Goal: Task Accomplishment & Management: Complete application form

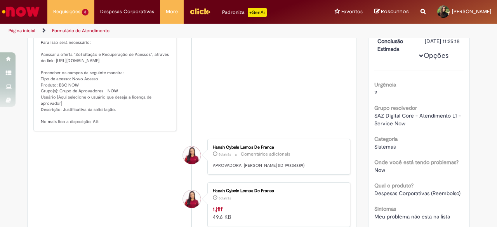
scroll to position [100, 0]
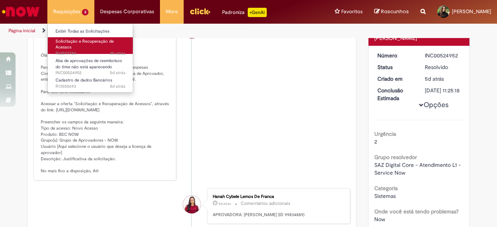
click at [76, 43] on span "Solicitação e Recuperação de Acessos" at bounding box center [85, 44] width 58 height 12
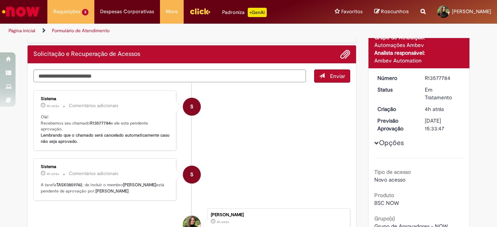
scroll to position [54, 0]
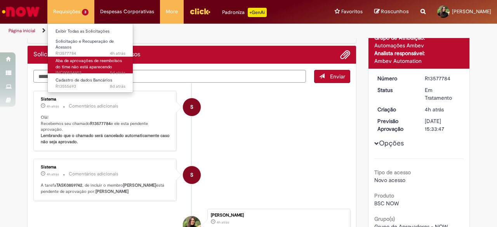
click at [92, 66] on span "Aba de aprovações de reembolsos do time não está aparecendo" at bounding box center [89, 64] width 66 height 12
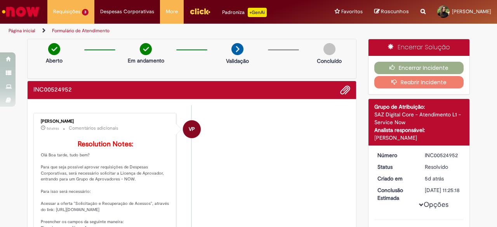
click at [15, 11] on img "Ir para a Homepage" at bounding box center [21, 12] width 40 height 16
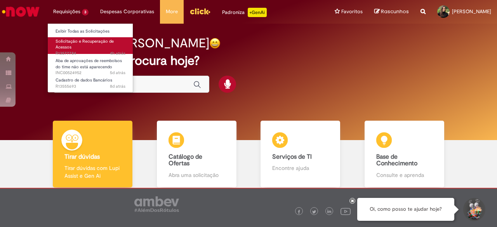
click at [85, 45] on link "Solicitação e Recuperação de Acessos 4h atrás 4 horas atrás R13577784" at bounding box center [90, 45] width 85 height 17
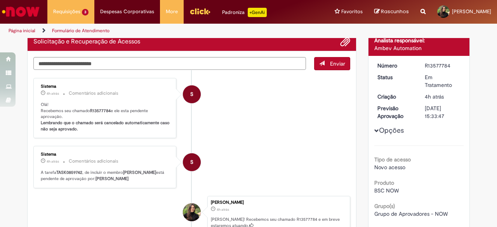
scroll to position [59, 0]
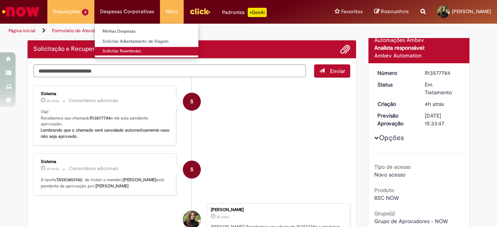
click at [130, 51] on link "Solicitar Reembolso" at bounding box center [147, 51] width 104 height 9
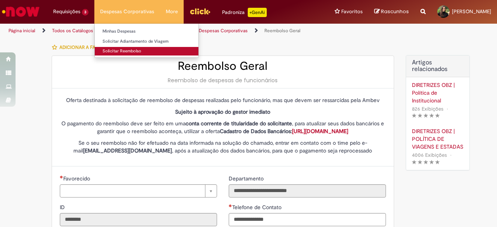
type input "**********"
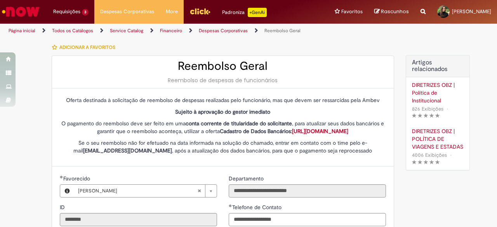
click at [35, 9] on img "Ir para a Homepage" at bounding box center [21, 12] width 40 height 16
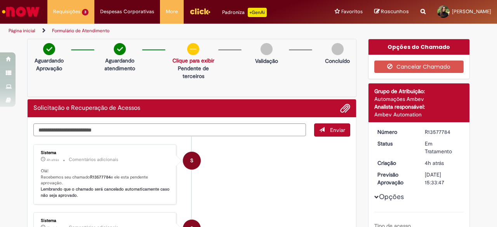
click at [192, 62] on link "Clique para exibir" at bounding box center [194, 60] width 42 height 7
click at [209, 77] on p "Solicitação aprovada" at bounding box center [191, 76] width 49 height 8
click at [241, 77] on div "Aguardando Aprovação Aguardando atendimento Solicitação aprovada Clique para ex…" at bounding box center [192, 68] width 330 height 58
